Goal: Find specific page/section: Find specific page/section

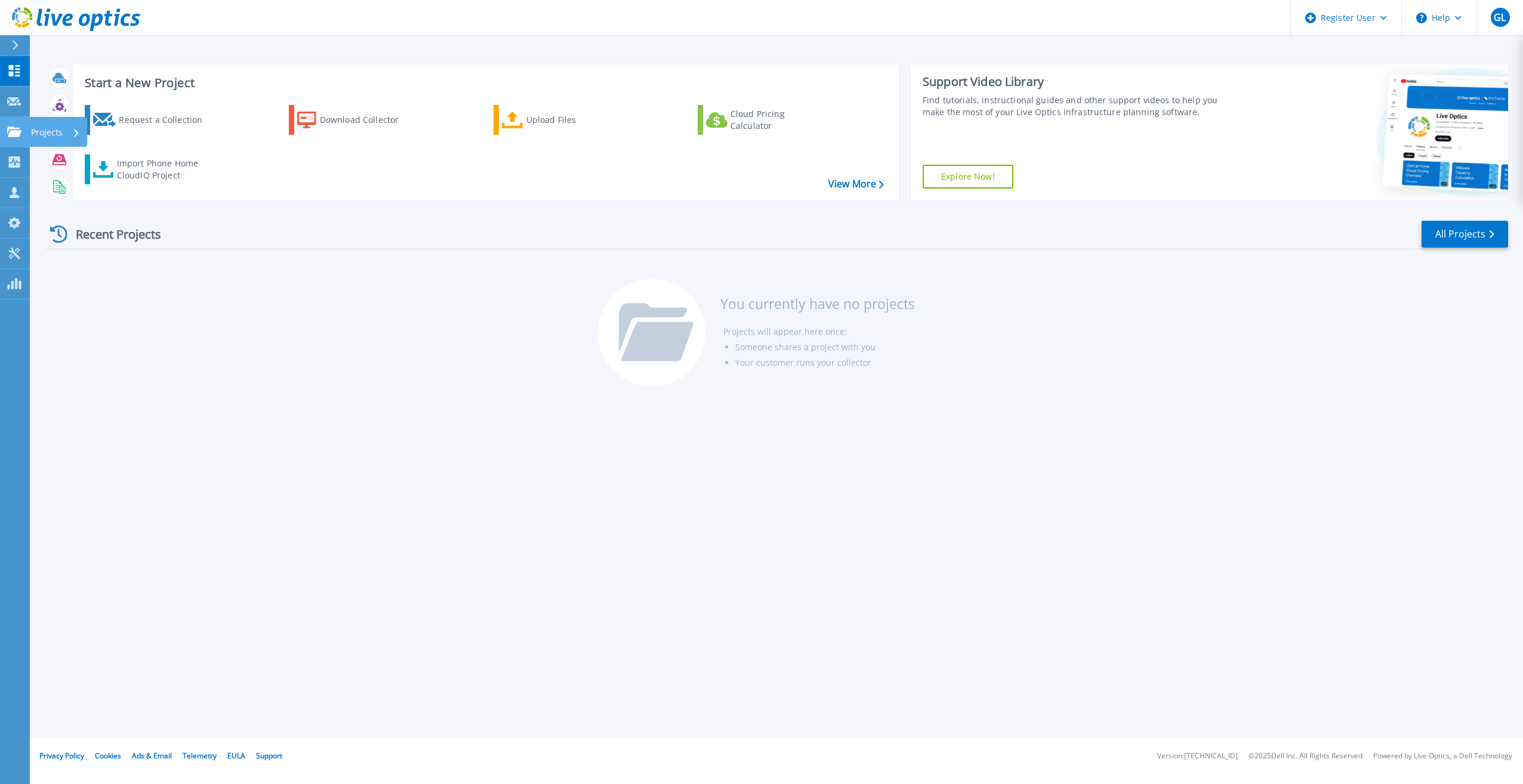
click at [2, 130] on link "Projects Projects" at bounding box center [15, 132] width 30 height 30
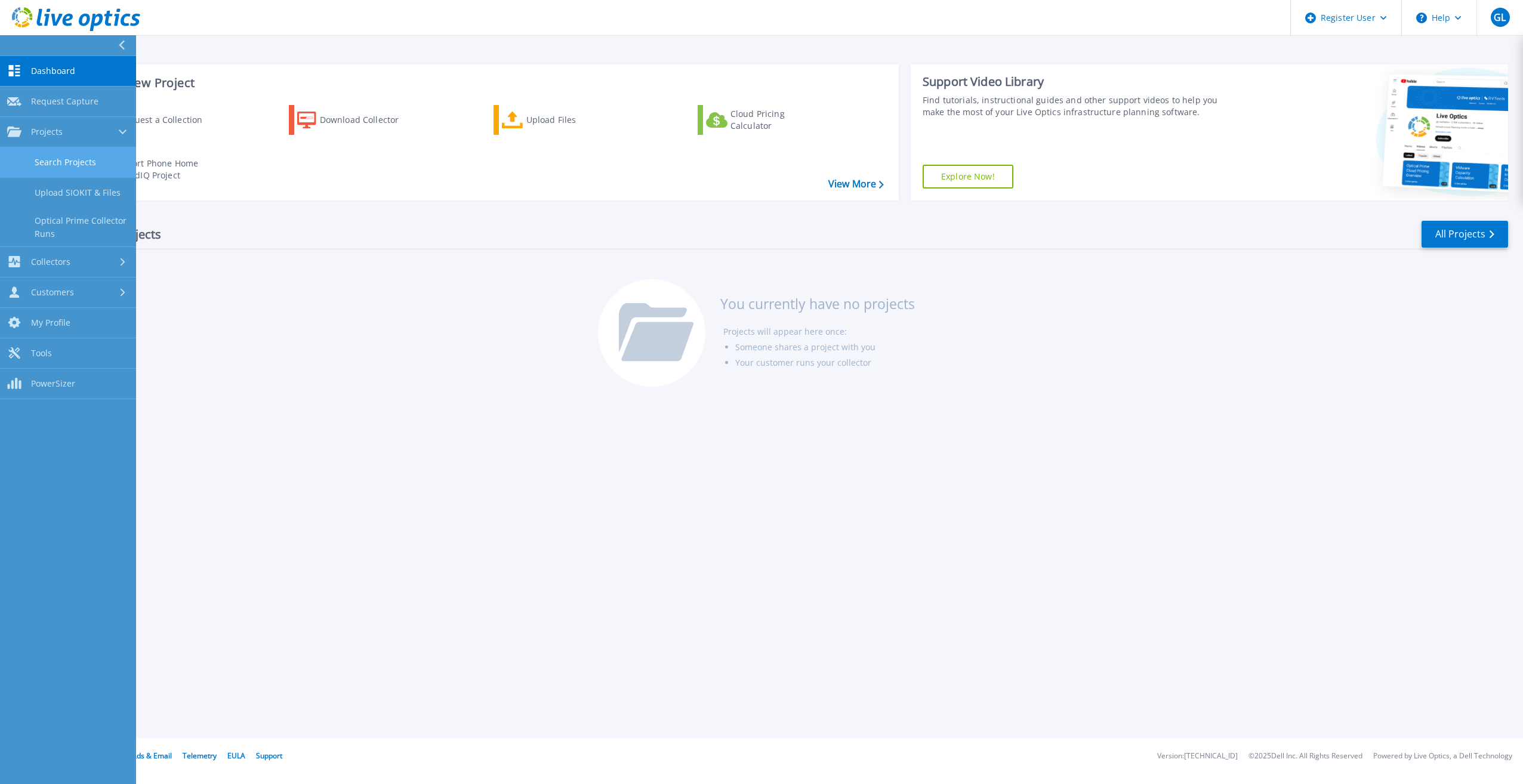
click at [62, 158] on link "Search Projects" at bounding box center [68, 162] width 136 height 30
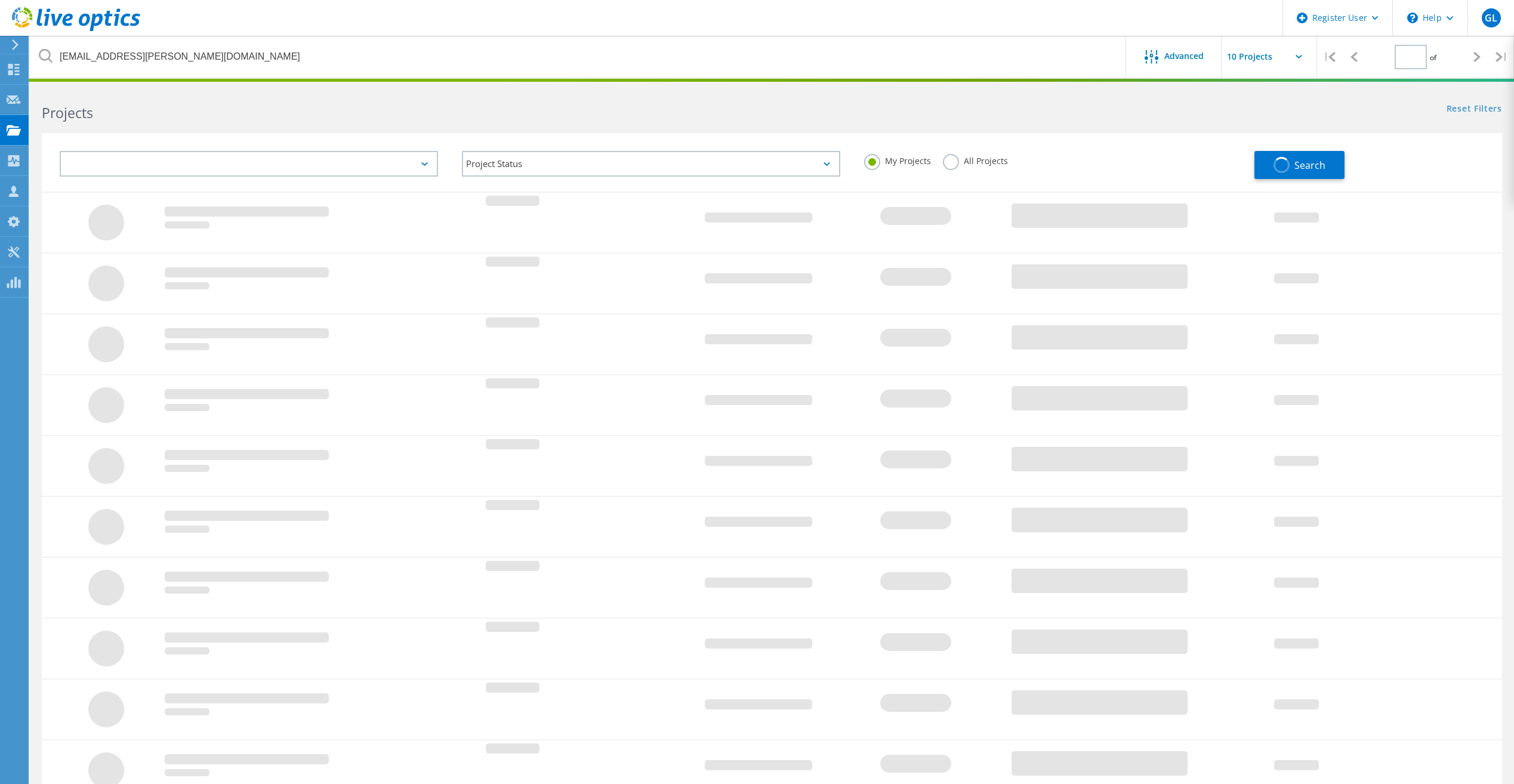
type input "1"
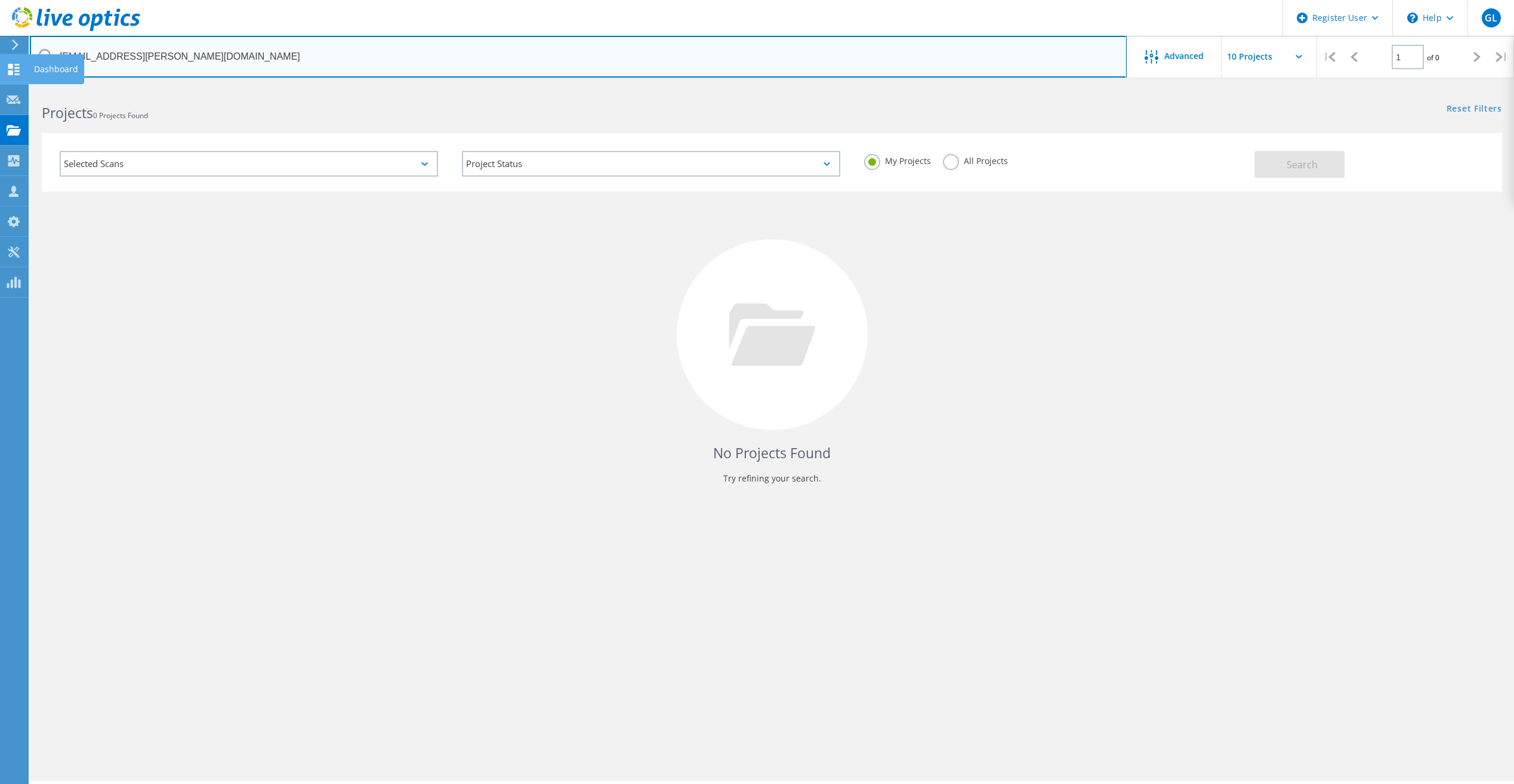
drag, startPoint x: 264, startPoint y: 69, endPoint x: 19, endPoint y: 69, distance: 245.0
click at [19, 86] on div "Register User \n Help Explore Helpful Articles Contact Support GL Dell User Gav…" at bounding box center [757, 452] width 1514 height 730
click at [292, 67] on input "mthomason@stjohn-catholic.org" at bounding box center [578, 57] width 1097 height 42
drag, startPoint x: 245, startPoint y: 62, endPoint x: 61, endPoint y: 61, distance: 184.0
click at [61, 61] on input "mthomason@stjohn-catholic.org" at bounding box center [578, 57] width 1097 height 42
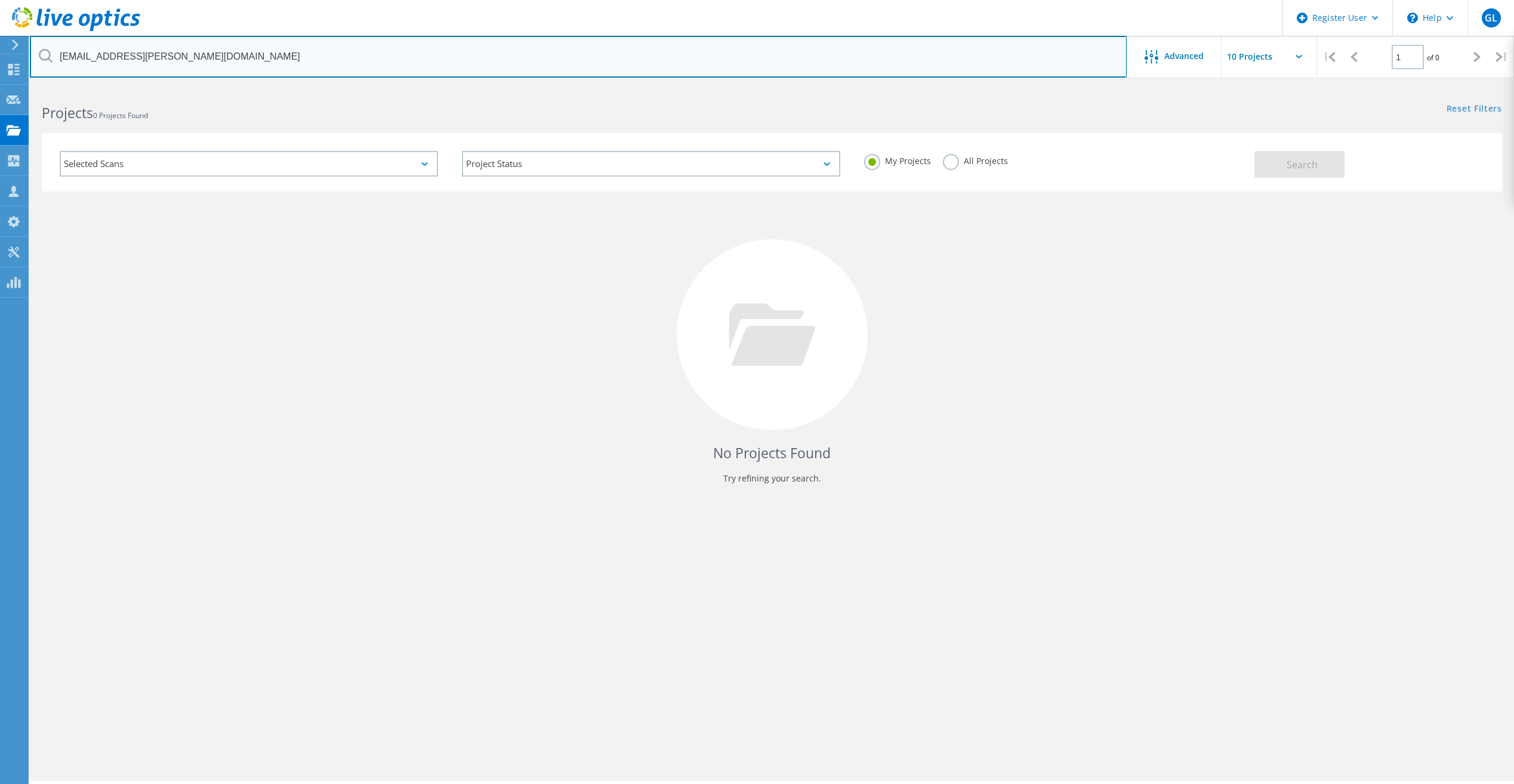
paste input "[EMAIL_ADDRESS][DOMAIN_NAME]"
type input "[EMAIL_ADDRESS][DOMAIN_NAME]"
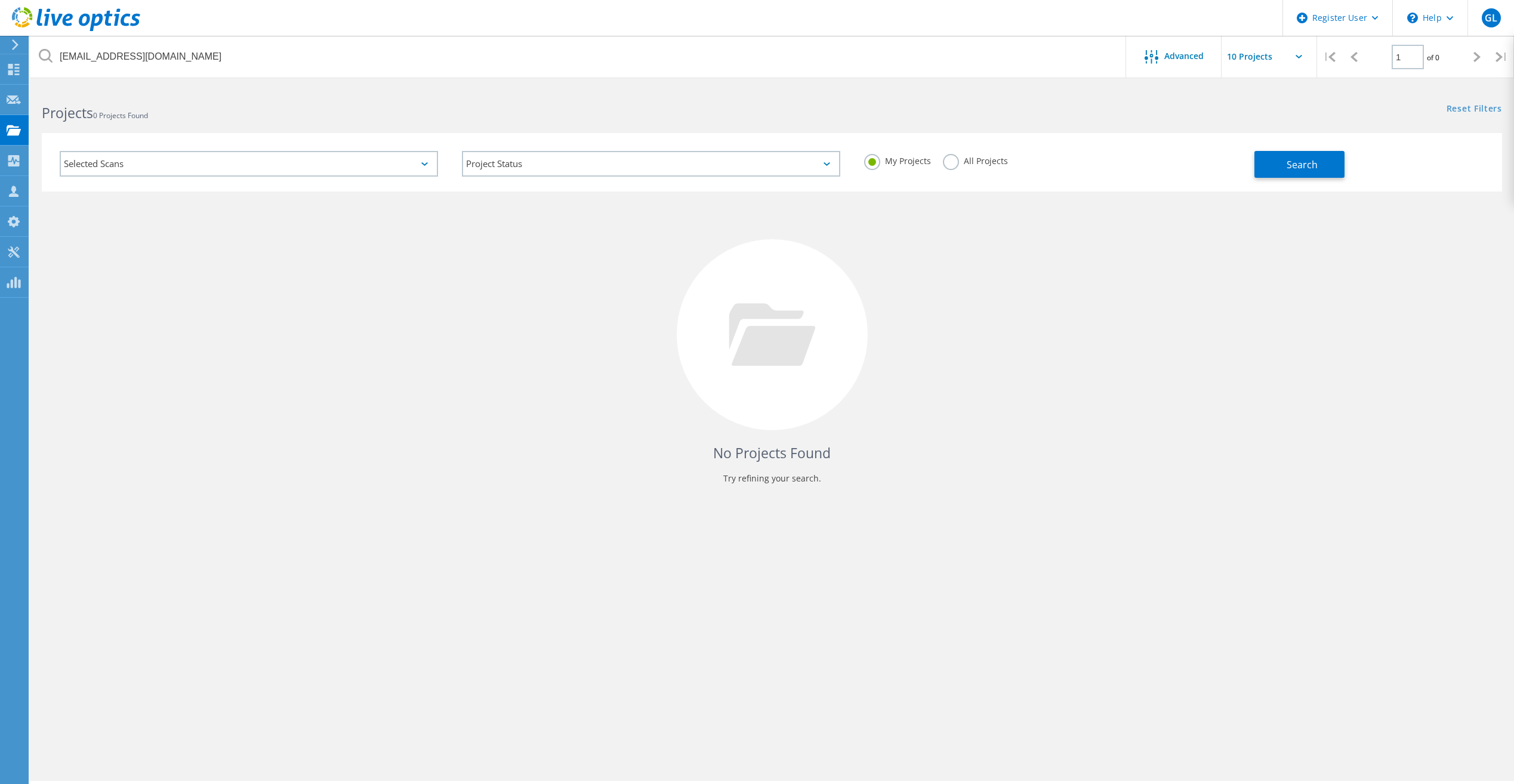
click at [958, 162] on label "All Projects" at bounding box center [975, 159] width 65 height 11
click at [0, 0] on input "All Projects" at bounding box center [0, 0] width 0 height 0
click at [1338, 162] on button "Search" at bounding box center [1300, 164] width 90 height 27
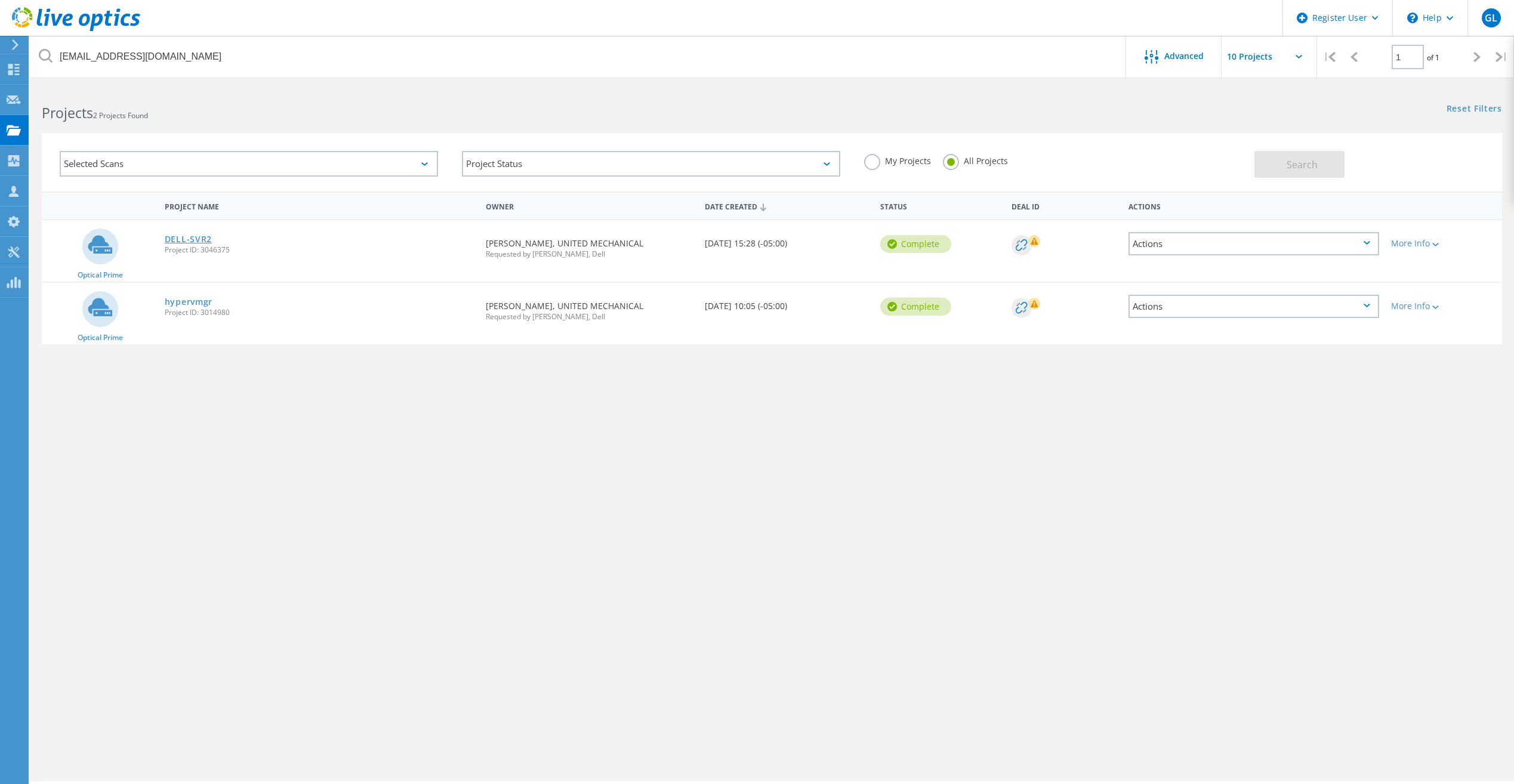
click at [197, 240] on link "DELL-SVR2" at bounding box center [188, 239] width 47 height 9
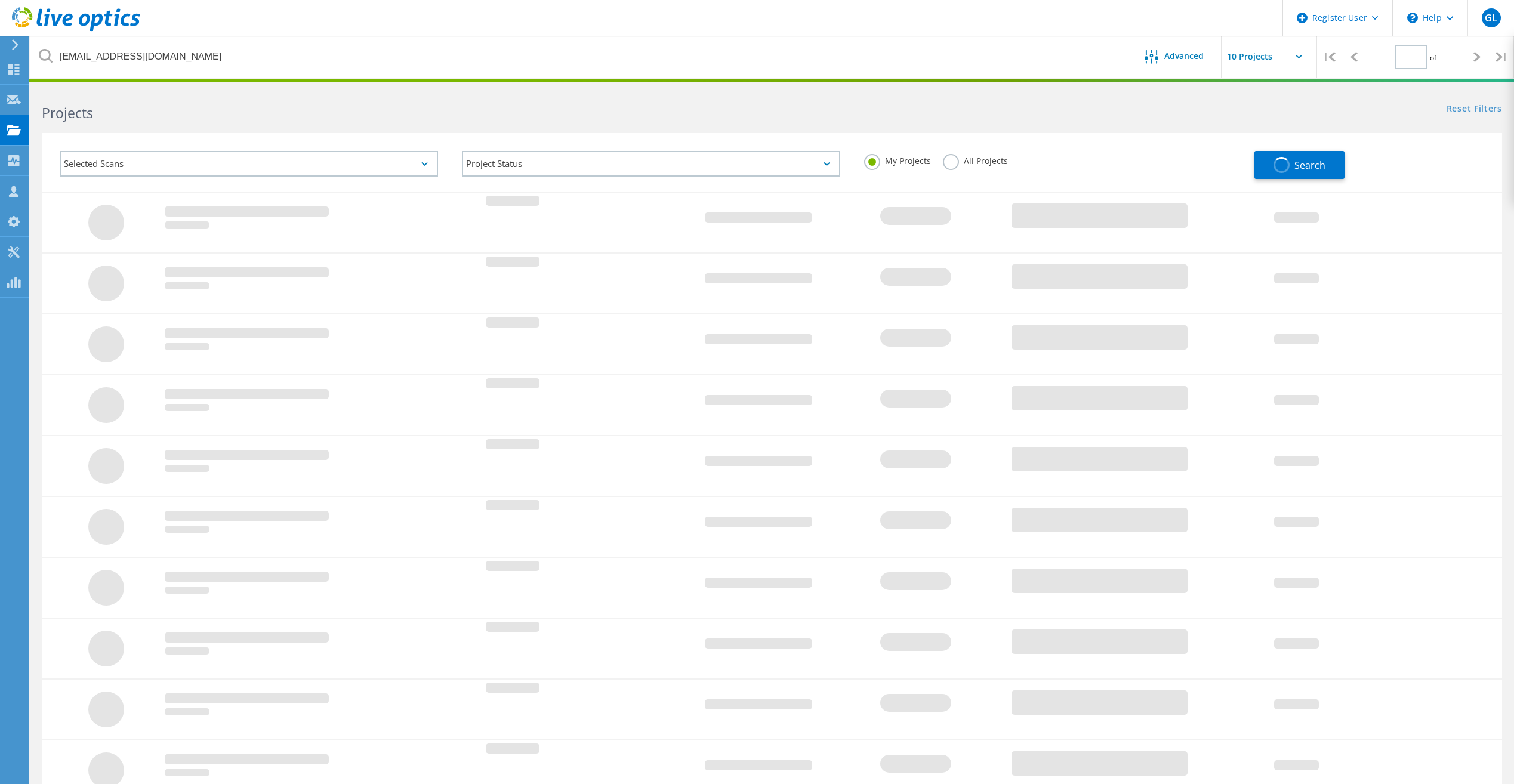
type input "1"
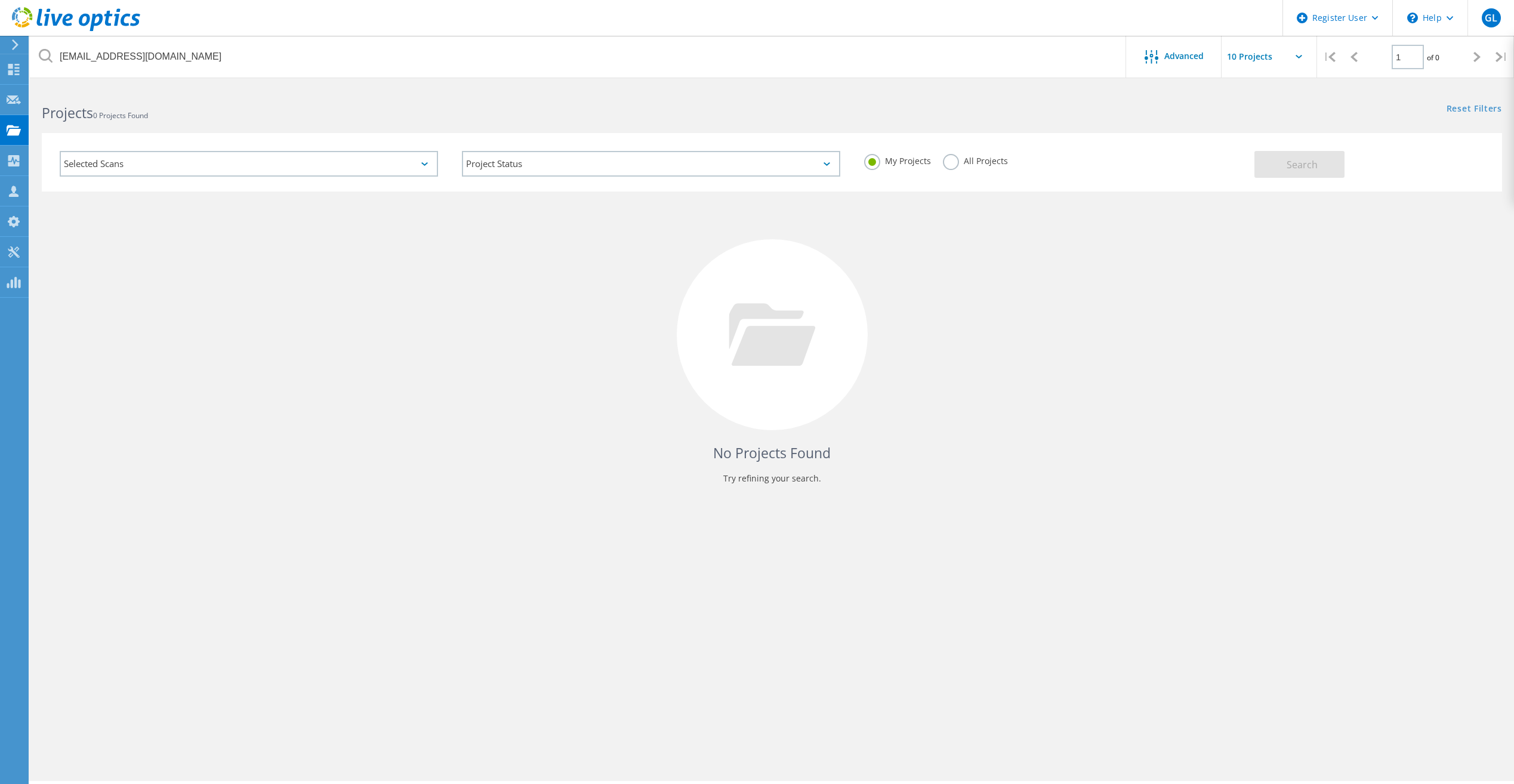
click at [944, 159] on label "All Projects" at bounding box center [975, 159] width 65 height 11
click at [0, 0] on input "All Projects" at bounding box center [0, 0] width 0 height 0
click at [1366, 171] on div "Search" at bounding box center [1375, 158] width 241 height 39
click at [1315, 162] on span "Search" at bounding box center [1302, 164] width 31 height 13
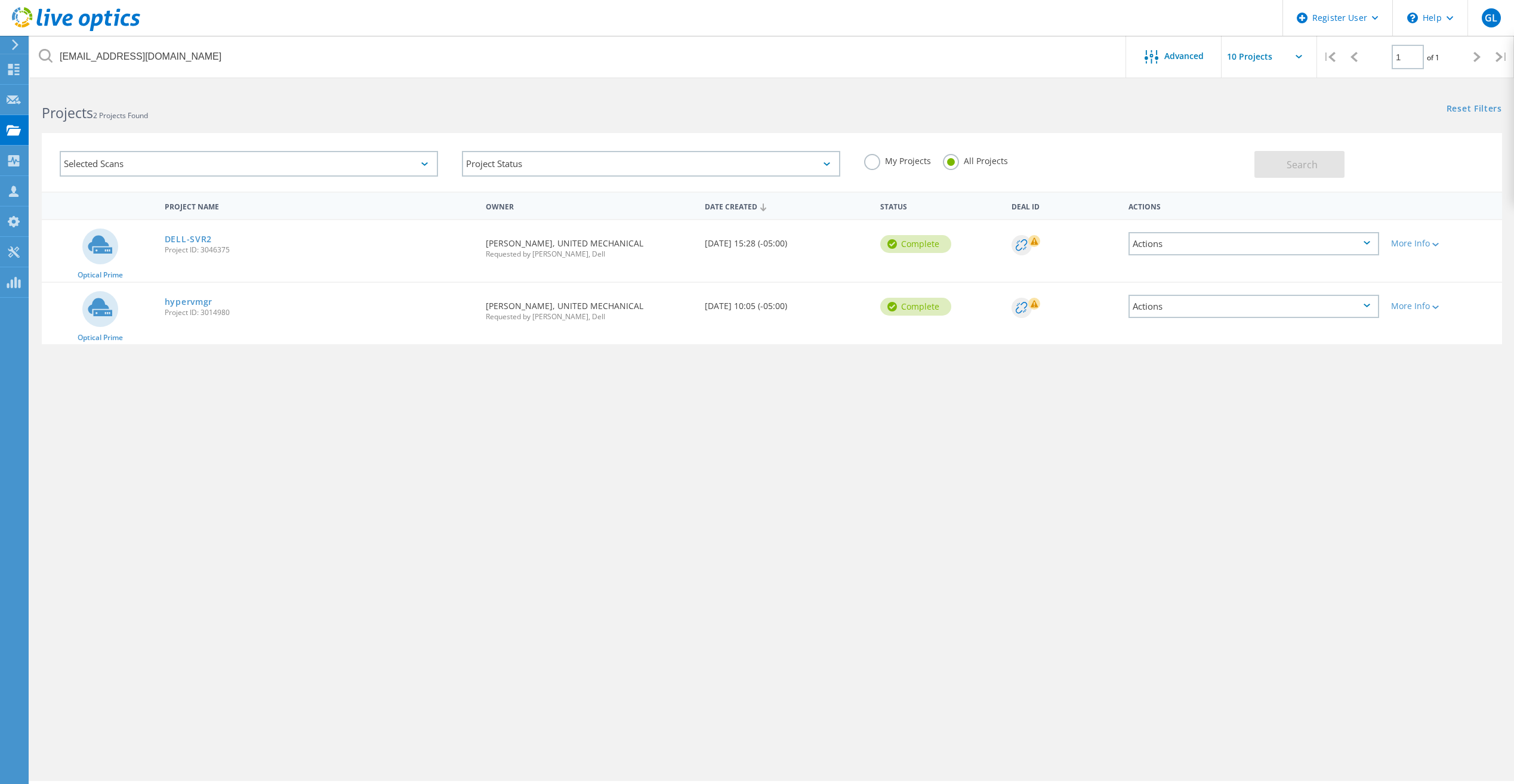
click at [1199, 243] on div "Actions" at bounding box center [1254, 244] width 251 height 23
click at [1085, 247] on div at bounding box center [1064, 245] width 105 height 20
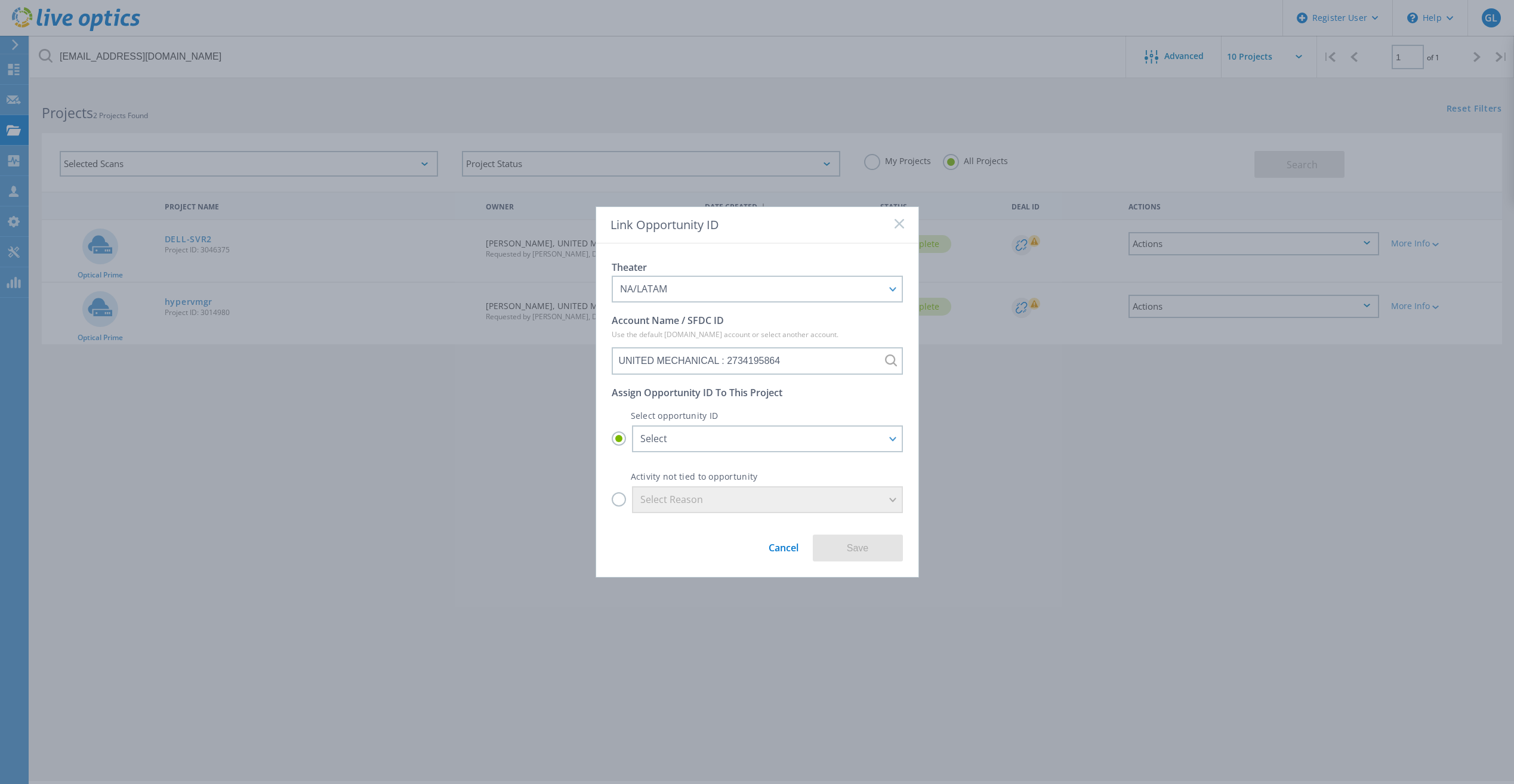
click at [895, 227] on rect at bounding box center [899, 223] width 10 height 10
